Goal: Check status: Check status

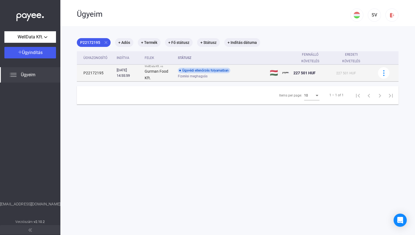
click at [189, 69] on div "Ügyvédi ellenőrzés folyamatban" at bounding box center [204, 70] width 52 height 5
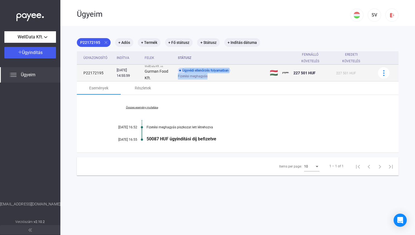
drag, startPoint x: 189, startPoint y: 69, endPoint x: 231, endPoint y: 79, distance: 42.7
click at [231, 79] on td "Ügyvédi ellenőrzés folyamatban Fizetési meghagyás" at bounding box center [222, 73] width 92 height 17
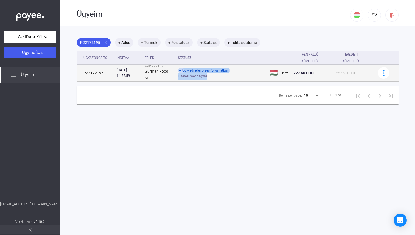
click at [230, 79] on td "Ügyvédi ellenőrzés folyamatban Fizetési meghagyás" at bounding box center [222, 73] width 92 height 17
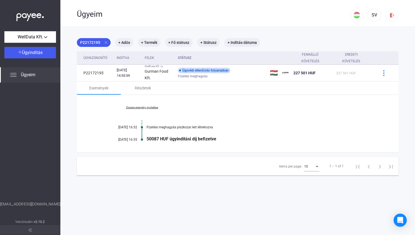
click at [202, 136] on div "50087 HUF ügyindítási díj befizetve" at bounding box center [259, 138] width 225 height 5
drag, startPoint x: 202, startPoint y: 136, endPoint x: 191, endPoint y: 114, distance: 24.7
click at [191, 114] on div "Összes esemény mutatása [DATE] 16:52 Fizetési meghagyás piszkozat lett létrehoz…" at bounding box center [238, 124] width 322 height 58
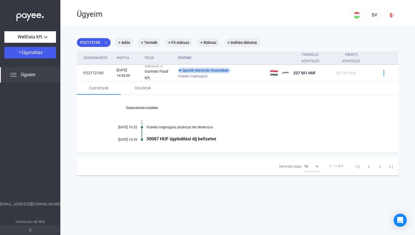
click at [144, 107] on link "Összes esemény mutatása" at bounding box center [141, 107] width 75 height 3
click at [142, 88] on div "Részletek" at bounding box center [143, 88] width 16 height 7
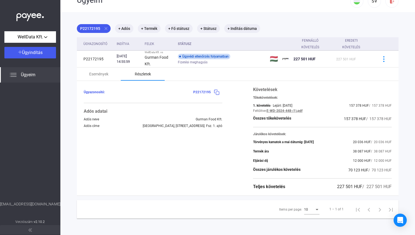
scroll to position [26, 0]
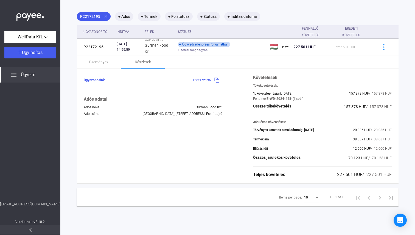
drag, startPoint x: 248, startPoint y: 129, endPoint x: 331, endPoint y: 186, distance: 100.4
click at [332, 186] on div "P22172195 close + Adós + Termék + Fő státusz + Státusz + Indítás dátuma Ügyazon…" at bounding box center [238, 109] width 322 height 195
click at [331, 186] on div "P22172195 close + Adós + Termék + Fő státusz + Státusz + Indítás dátuma Ügyazon…" at bounding box center [238, 109] width 322 height 195
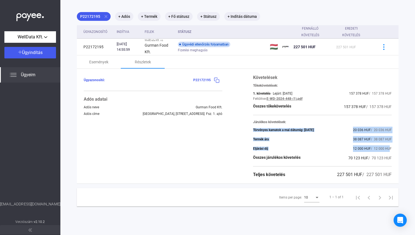
drag, startPoint x: 247, startPoint y: 129, endPoint x: 386, endPoint y: 150, distance: 140.4
click at [386, 150] on div "Ügyazonosító: P22172195 Adós adatai Adós neve Gurman Food Kft. Adós címe [GEOGR…" at bounding box center [238, 126] width 322 height 115
click at [386, 150] on span "/ 12 000 HUF" at bounding box center [381, 149] width 21 height 4
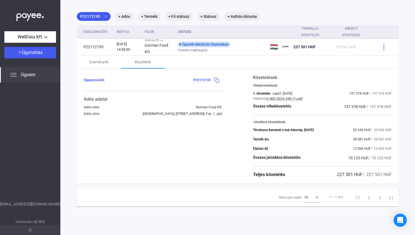
drag, startPoint x: 386, startPoint y: 150, endPoint x: 336, endPoint y: 116, distance: 60.3
click at [336, 116] on div "Követelések Tőkekövetelések: 1. követelés - Lejárt: [DATE] 157 378 HUF / 157 37…" at bounding box center [322, 126] width 139 height 104
drag, startPoint x: 336, startPoint y: 116, endPoint x: 378, endPoint y: 181, distance: 77.6
click at [379, 181] on div "Ügyazonosító: P22172195 Adós adatai Adós neve Gurman Food Kft. Adós címe [GEOGR…" at bounding box center [238, 126] width 322 height 115
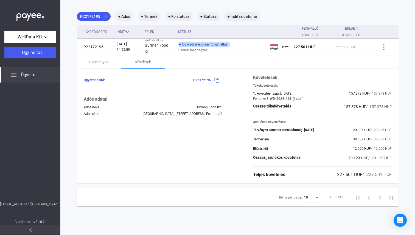
click at [378, 181] on div "Ügyazonosító: P22172195 Adós adatai Adós neve Gurman Food Kft. Adós címe [GEOGR…" at bounding box center [238, 126] width 322 height 115
